Goal: Task Accomplishment & Management: Use online tool/utility

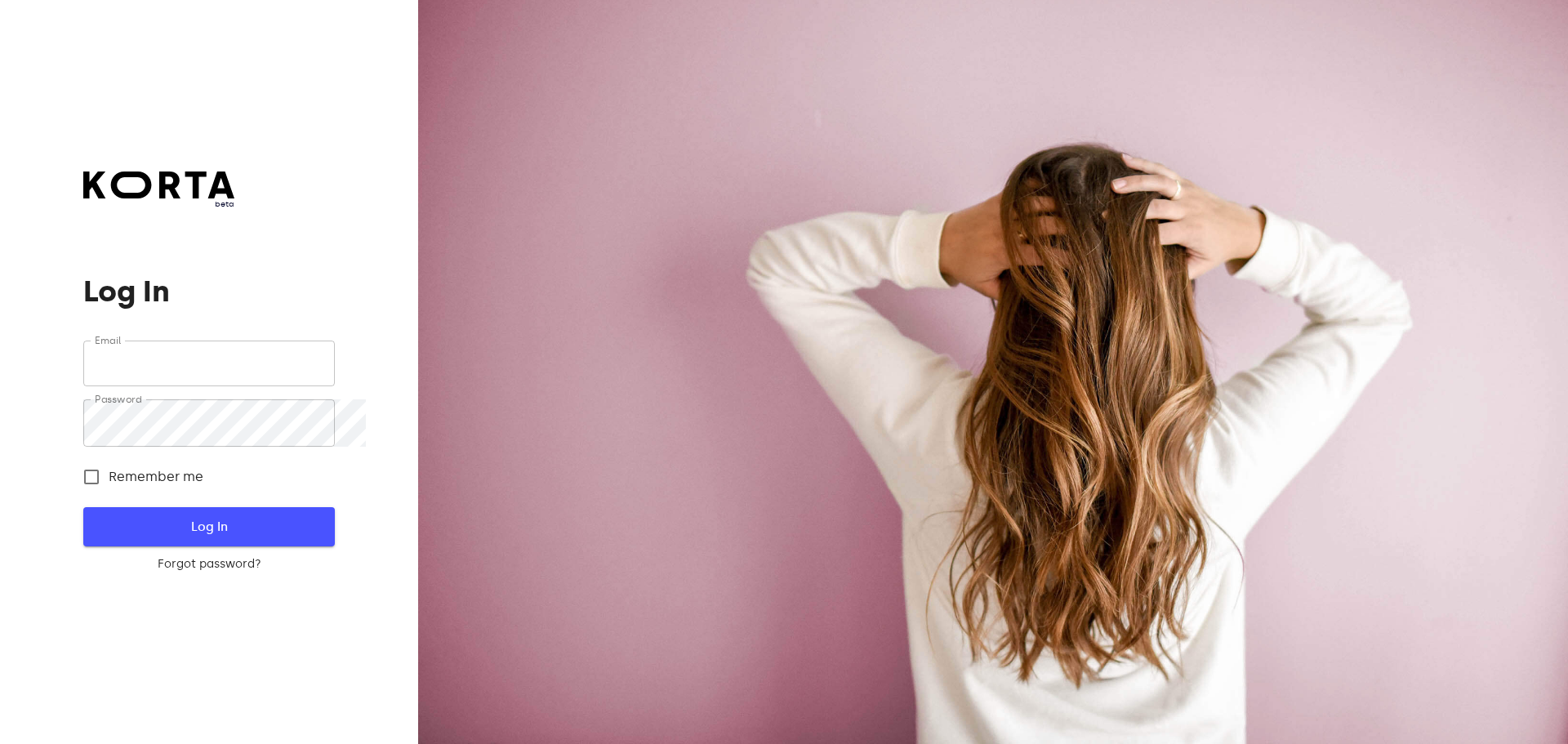
type input "[EMAIL_ADDRESS][DOMAIN_NAME]"
click at [181, 538] on span "Log In" at bounding box center [209, 527] width 199 height 21
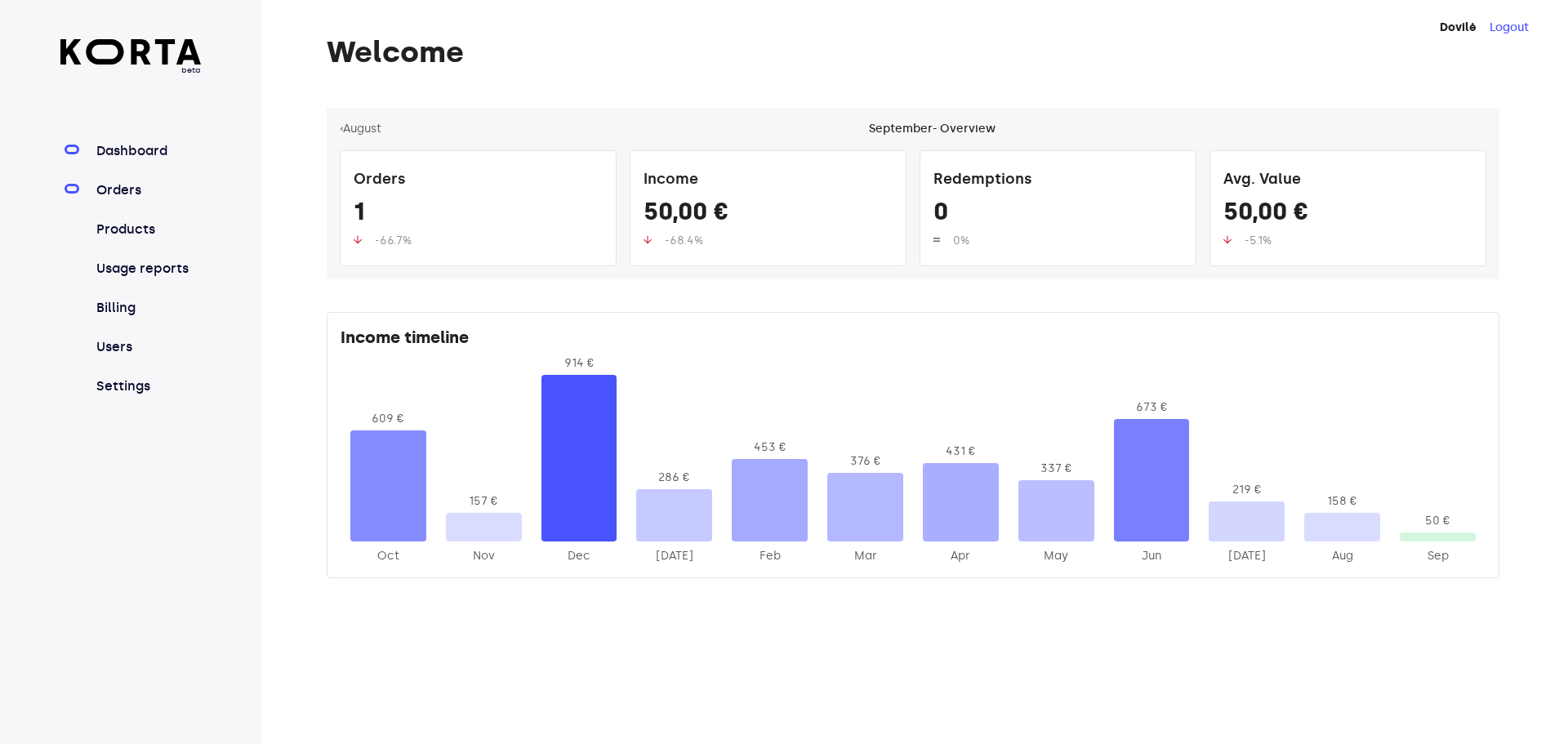
click at [133, 201] on link "Orders" at bounding box center [147, 190] width 109 height 19
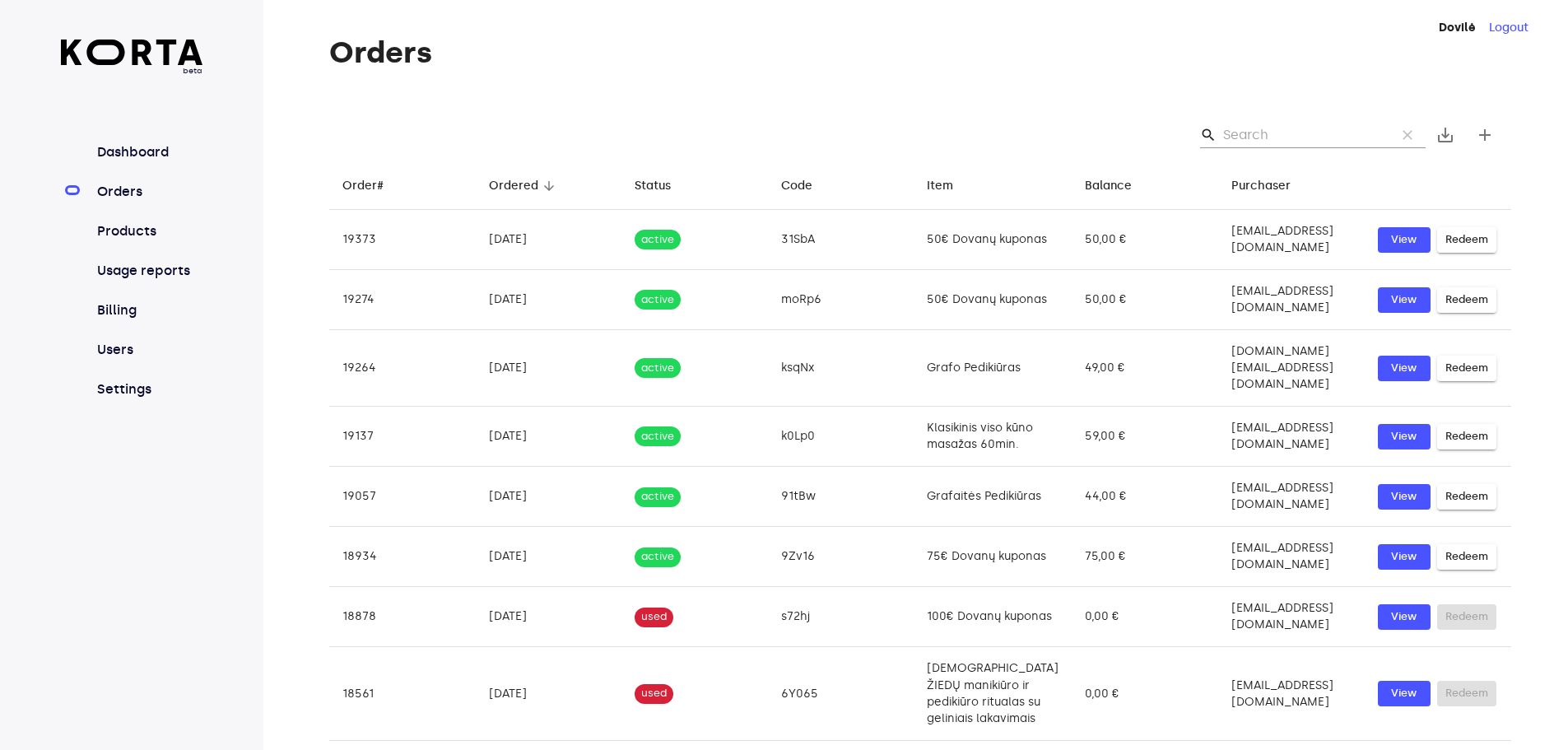
click at [1258, 148] on input "Search" at bounding box center [1303, 134] width 160 height 26
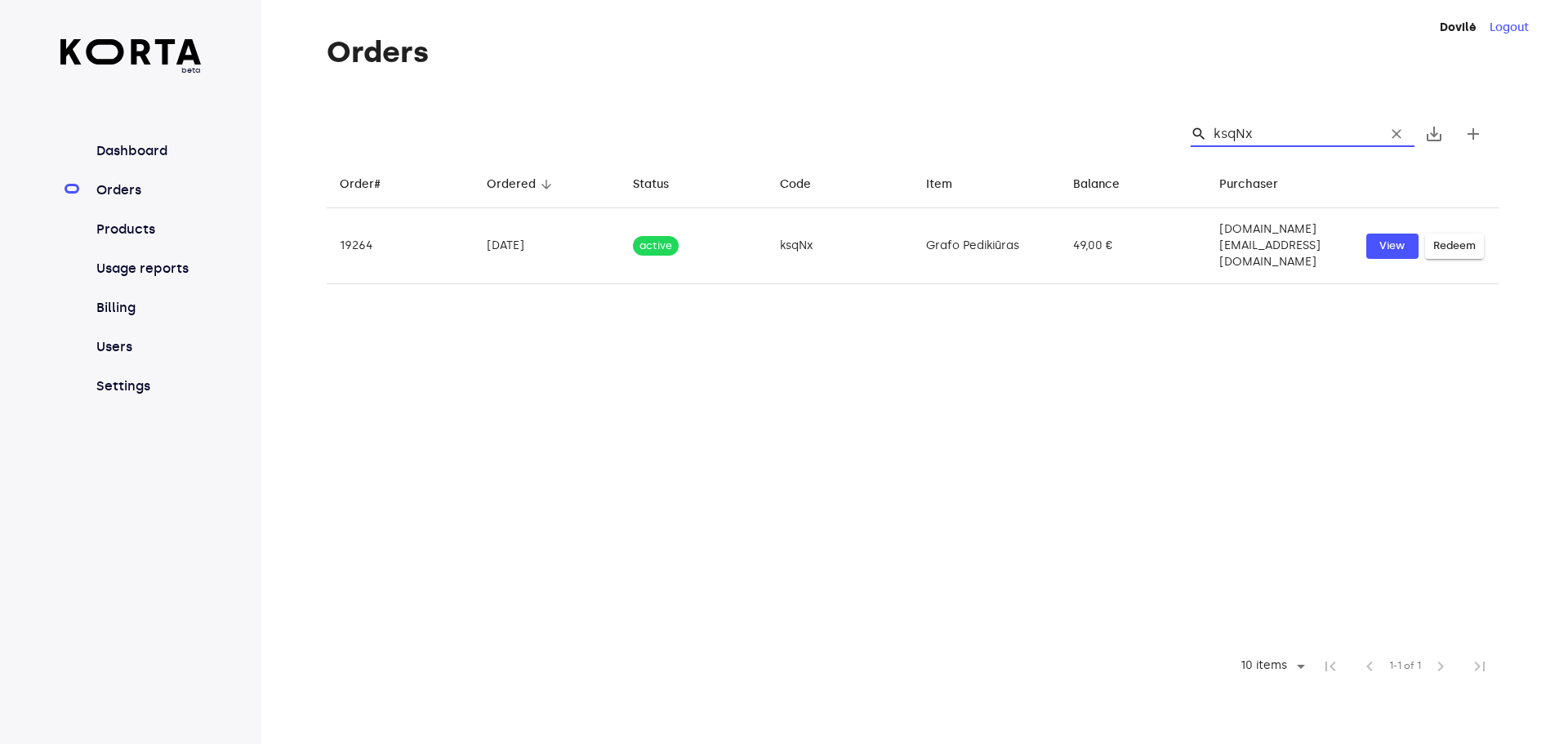
type input "ksqNx"
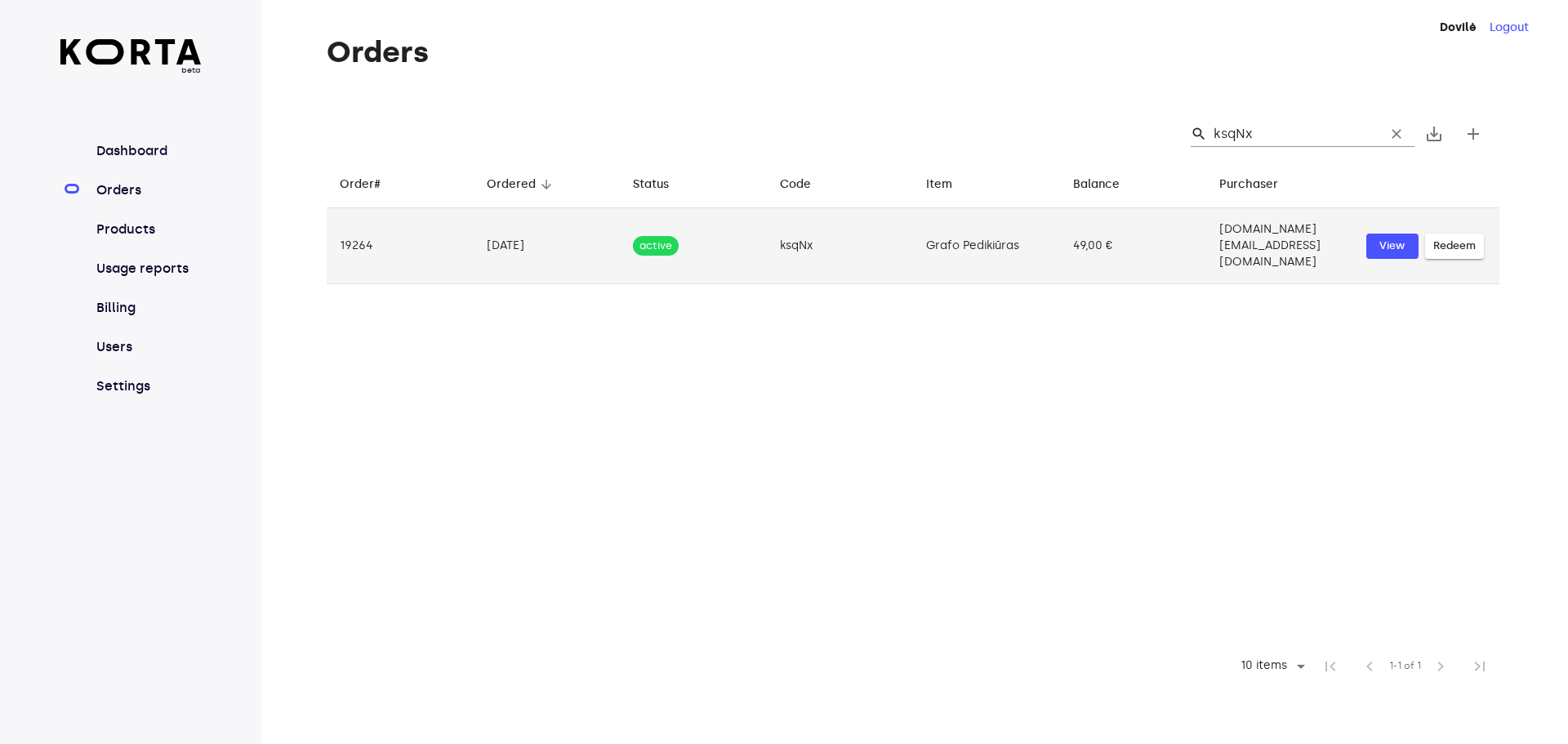
click at [1468, 252] on span "Redeem" at bounding box center [1454, 246] width 42 height 19
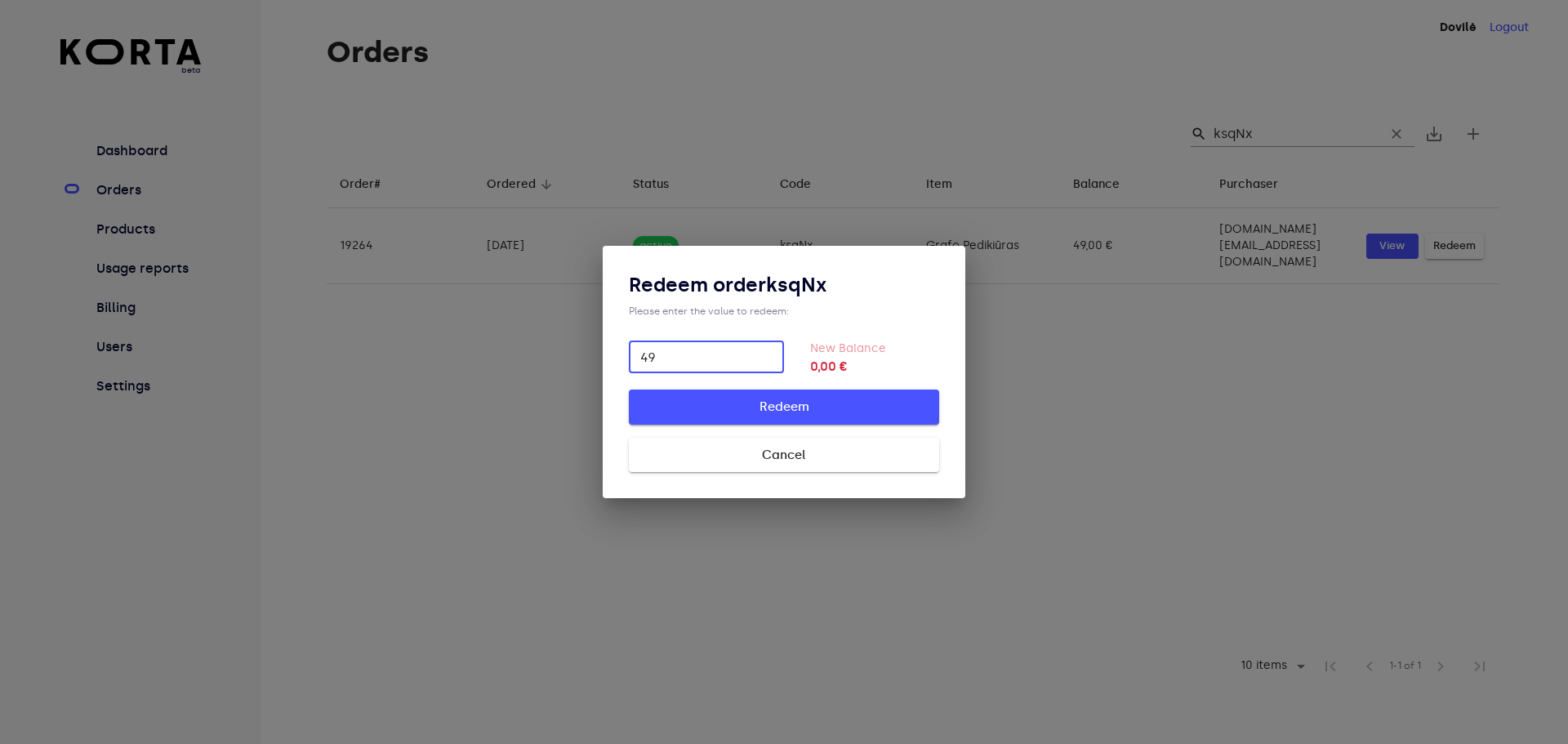
type input "49"
click at [735, 408] on span "Redeem" at bounding box center [784, 406] width 258 height 21
